Goal: Communication & Community: Answer question/provide support

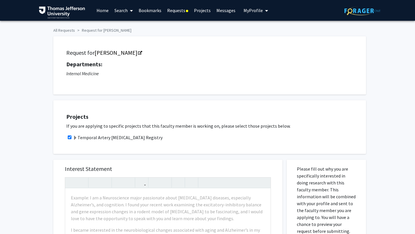
click at [180, 9] on link "Requests" at bounding box center [177, 10] width 27 height 20
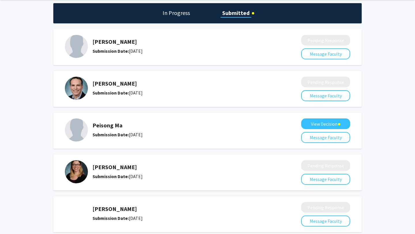
scroll to position [27, 0]
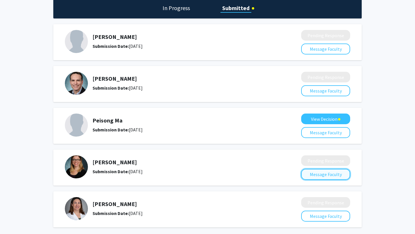
click at [318, 175] on button "Message Faculty" at bounding box center [325, 174] width 49 height 11
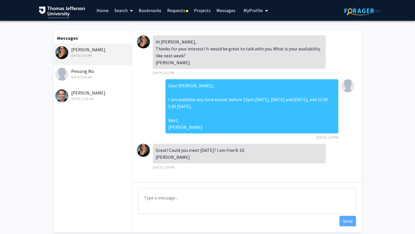
scroll to position [10, 0]
click at [216, 198] on textarea "Type a message" at bounding box center [247, 201] width 218 height 26
drag, startPoint x: 213, startPoint y: 82, endPoint x: 170, endPoint y: 84, distance: 43.3
click at [170, 84] on div "Dear [PERSON_NAME], I am available any time except before 12pm [DATE], [DATE] a…" at bounding box center [252, 106] width 173 height 54
copy div "Dear [PERSON_NAME],"
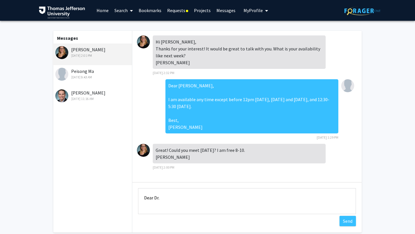
click at [167, 198] on textarea "Dear Dr." at bounding box center [247, 201] width 218 height 26
paste textarea "Dear [PERSON_NAME],"
drag, startPoint x: 159, startPoint y: 198, endPoint x: 175, endPoint y: 198, distance: 15.9
click at [175, 198] on textarea "Dear Dr.Dear [PERSON_NAME]," at bounding box center [247, 201] width 218 height 26
click at [186, 200] on textarea "Dear [PERSON_NAME]," at bounding box center [247, 201] width 218 height 26
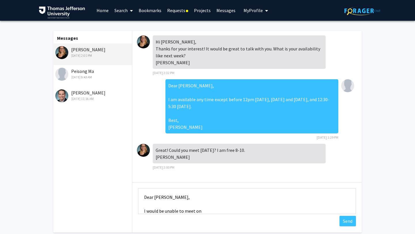
scroll to position [7, 0]
drag, startPoint x: 203, startPoint y: 204, endPoint x: 196, endPoint y: 204, distance: 7.8
click at [196, 204] on textarea "Dear [PERSON_NAME], I would be unable to meet on" at bounding box center [247, 201] width 218 height 26
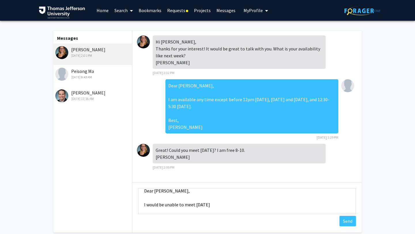
click at [206, 205] on textarea "Dear [PERSON_NAME], I would be unable to meet [DATE]" at bounding box center [247, 201] width 218 height 26
click at [225, 206] on textarea "Dear [PERSON_NAME], I would be unable to meet [DATE]" at bounding box center [247, 201] width 218 height 26
click at [207, 207] on textarea "Dear [PERSON_NAME], I would be unable to meet [DATE] as I have classes until 12…" at bounding box center [247, 201] width 218 height 26
click at [277, 206] on textarea "Dear [PERSON_NAME], I would be unable to meet [DATE] as I have classes until 12…" at bounding box center [247, 201] width 218 height 26
click at [302, 208] on textarea "Dear [PERSON_NAME], I would be unable to meet [DATE] as I have classes until 12…" at bounding box center [247, 201] width 218 height 26
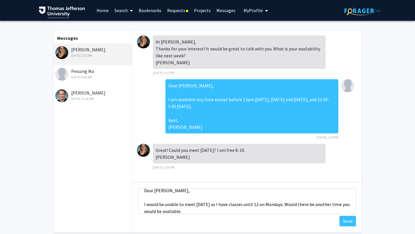
scroll to position [3, 0]
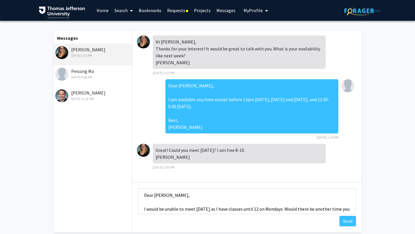
click at [160, 197] on textarea "Dear [PERSON_NAME], I would be unable to meet [DATE] as I have classes until 12…" at bounding box center [247, 201] width 218 height 26
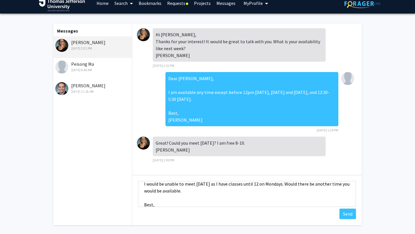
scroll to position [35, 0]
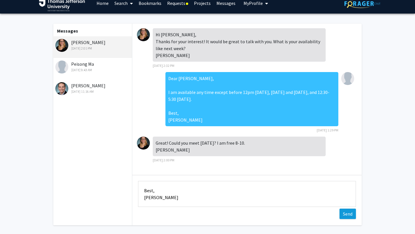
type textarea "Dear [PERSON_NAME], I would be unable to meet [DATE] as I have classes until 12…"
click at [345, 214] on button "Send" at bounding box center [348, 214] width 16 height 10
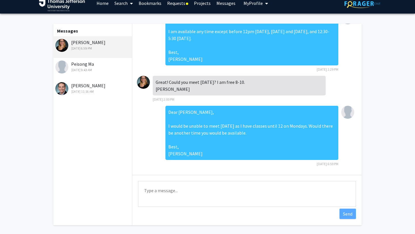
scroll to position [0, 0]
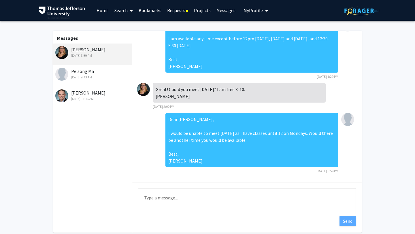
click at [67, 51] on img at bounding box center [61, 52] width 13 height 13
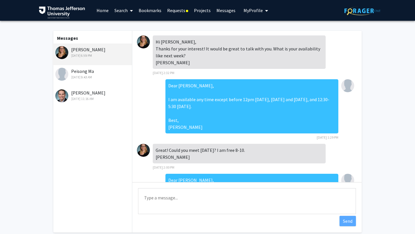
scroll to position [75, 0]
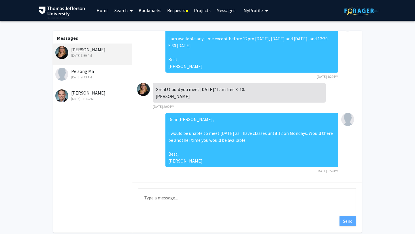
click at [172, 10] on link "Requests" at bounding box center [177, 10] width 27 height 20
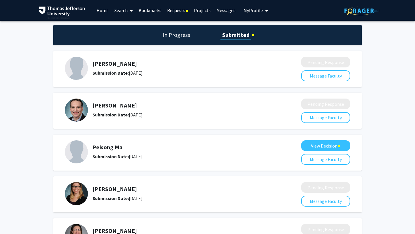
click at [169, 194] on div "[PERSON_NAME] Submission Date: [DATE]" at bounding box center [182, 194] width 178 height 16
click at [118, 188] on h5 "[PERSON_NAME]" at bounding box center [182, 189] width 178 height 7
click at [183, 32] on h1 "In Progress" at bounding box center [176, 35] width 31 height 8
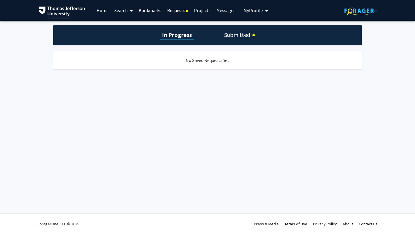
click at [231, 37] on h1 "Submitted" at bounding box center [237, 35] width 29 height 8
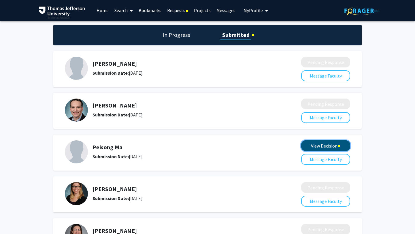
click at [315, 147] on button "View Decision" at bounding box center [325, 145] width 49 height 11
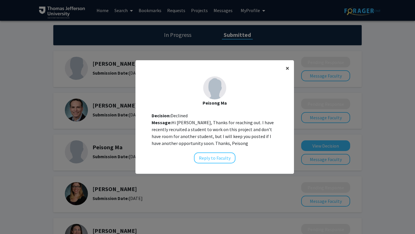
click at [286, 64] on span "×" at bounding box center [288, 68] width 4 height 9
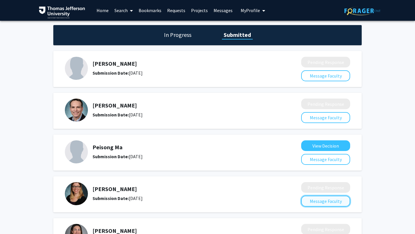
click at [331, 201] on button "Message Faculty" at bounding box center [325, 201] width 49 height 11
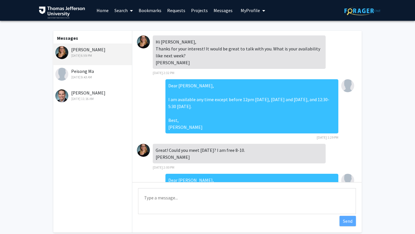
click at [216, 10] on link "Messages" at bounding box center [223, 10] width 25 height 20
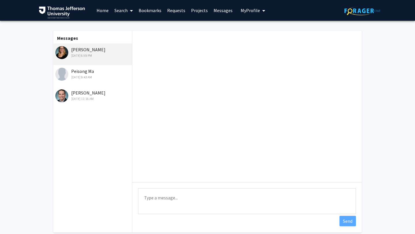
scroll to position [75, 0]
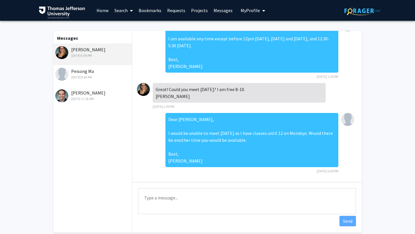
click at [241, 10] on span "My Profile" at bounding box center [250, 11] width 19 height 6
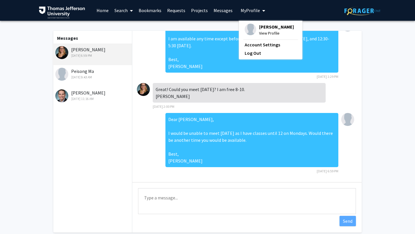
click at [225, 12] on link "Messages" at bounding box center [223, 10] width 25 height 20
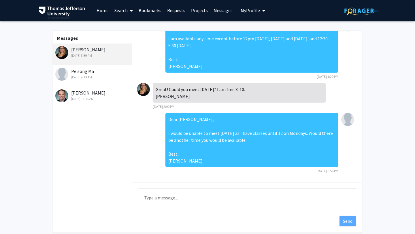
click at [197, 11] on link "Projects" at bounding box center [199, 10] width 23 height 20
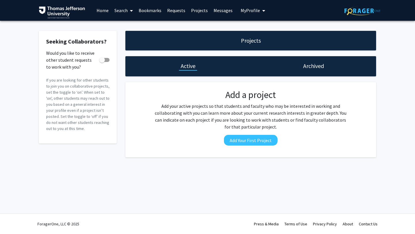
click at [178, 10] on link "Requests" at bounding box center [176, 10] width 24 height 20
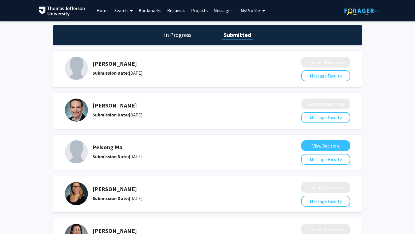
click at [150, 9] on link "Bookmarks" at bounding box center [150, 10] width 29 height 20
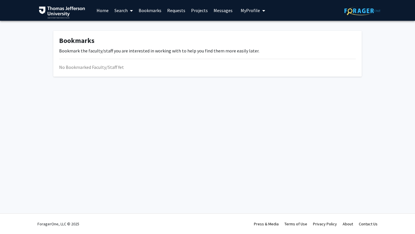
click at [122, 9] on link "Search" at bounding box center [124, 10] width 24 height 20
click at [123, 24] on span "Faculty/Staff" at bounding box center [133, 27] width 42 height 12
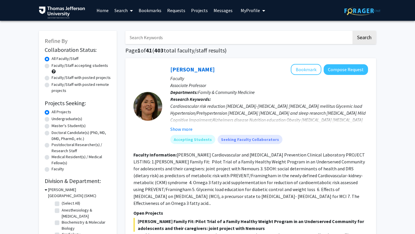
click at [157, 37] on input "Search Keywords" at bounding box center [238, 37] width 226 height 13
type input "[PERSON_NAME]"
click at [353, 31] on button "Search" at bounding box center [365, 37] width 24 height 13
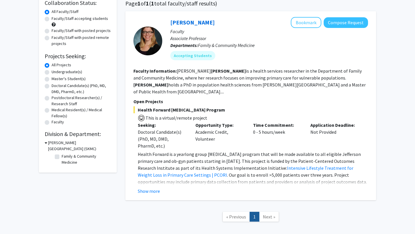
scroll to position [48, 0]
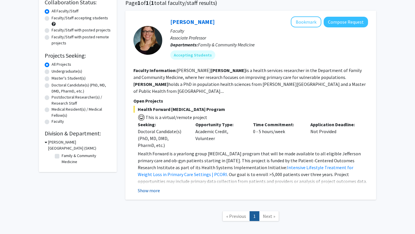
click at [147, 187] on button "Show more" at bounding box center [149, 190] width 22 height 7
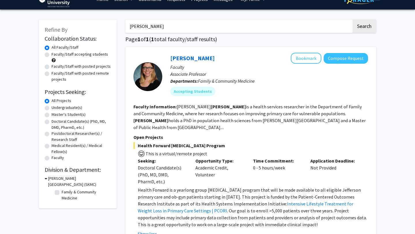
scroll to position [0, 0]
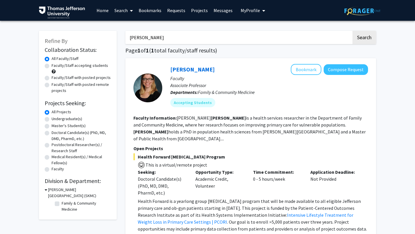
click at [72, 57] on label "All Faculty/Staff" at bounding box center [65, 59] width 27 height 6
click at [55, 57] on input "All Faculty/Staff" at bounding box center [54, 58] width 4 height 4
click at [170, 31] on input "[PERSON_NAME]" at bounding box center [238, 37] width 226 height 13
click at [164, 37] on input "[PERSON_NAME]" at bounding box center [238, 37] width 226 height 13
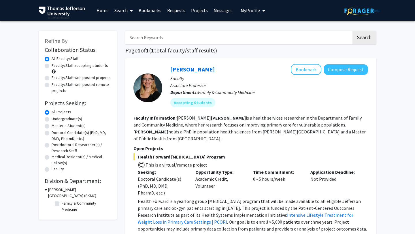
click at [353, 31] on button "Search" at bounding box center [365, 37] width 24 height 13
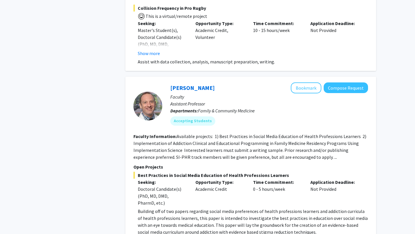
scroll to position [3348, 0]
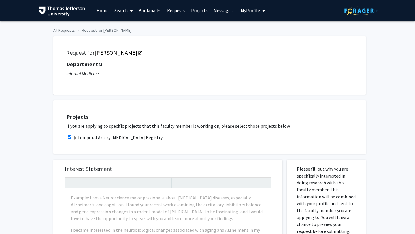
click at [255, 12] on span "My Profile" at bounding box center [250, 11] width 19 height 6
click at [193, 11] on link "Projects" at bounding box center [199, 10] width 23 height 20
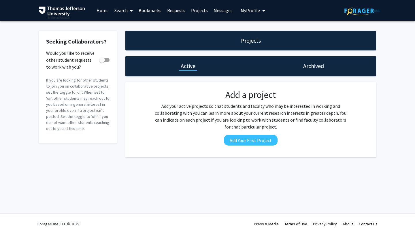
click at [173, 12] on link "Requests" at bounding box center [176, 10] width 24 height 20
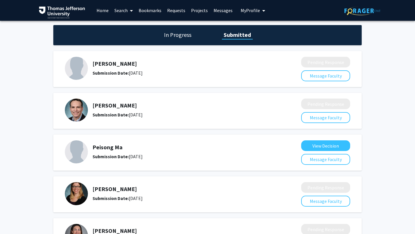
scroll to position [53, 0]
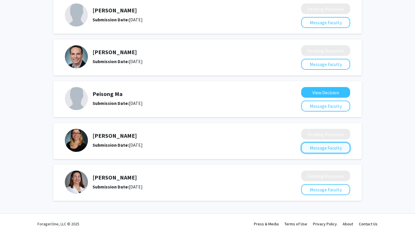
click at [316, 150] on button "Message Faculty" at bounding box center [325, 148] width 49 height 11
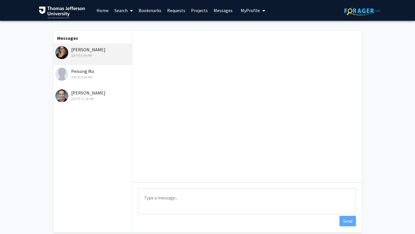
scroll to position [75, 0]
